Goal: Navigation & Orientation: Find specific page/section

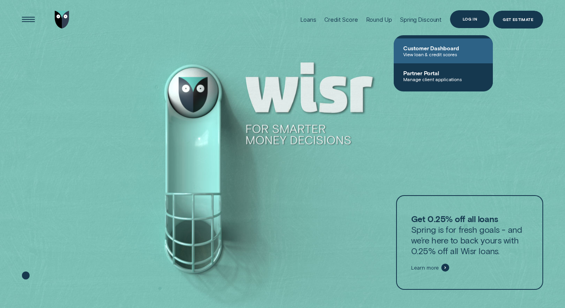
click at [449, 48] on span "Customer Dashboard" at bounding box center [443, 48] width 80 height 7
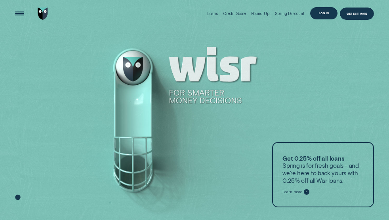
click at [322, 14] on div "Log in" at bounding box center [324, 13] width 10 height 2
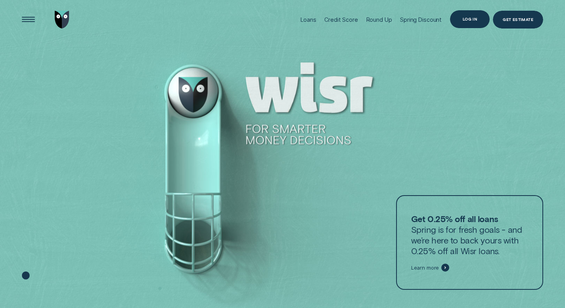
click at [468, 19] on div "Log in" at bounding box center [470, 19] width 14 height 4
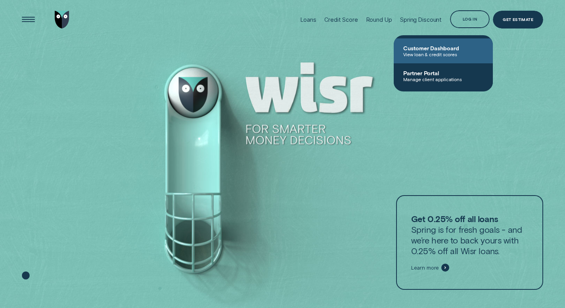
click at [443, 50] on span "Customer Dashboard" at bounding box center [443, 48] width 80 height 7
